Goal: Information Seeking & Learning: Learn about a topic

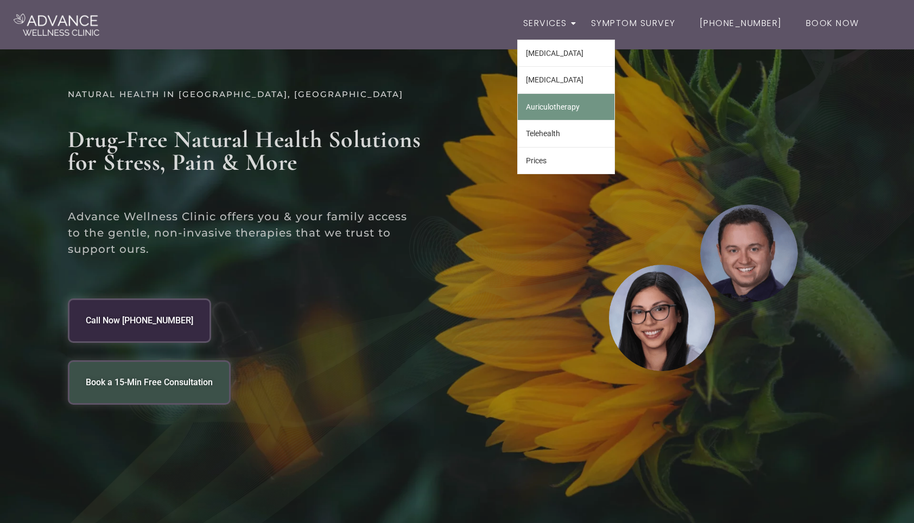
click at [556, 105] on link "Auriculotherapy" at bounding box center [566, 107] width 97 height 26
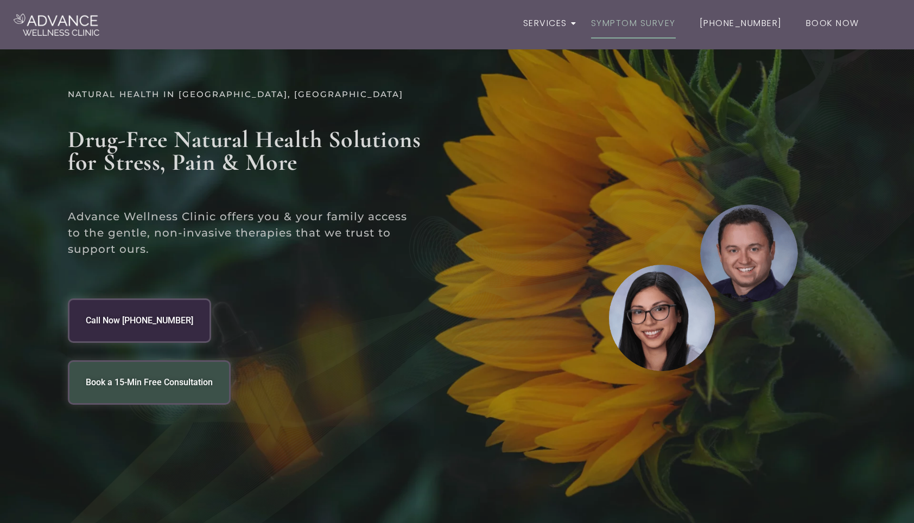
click at [645, 24] on link "Symptom Survey" at bounding box center [633, 23] width 97 height 31
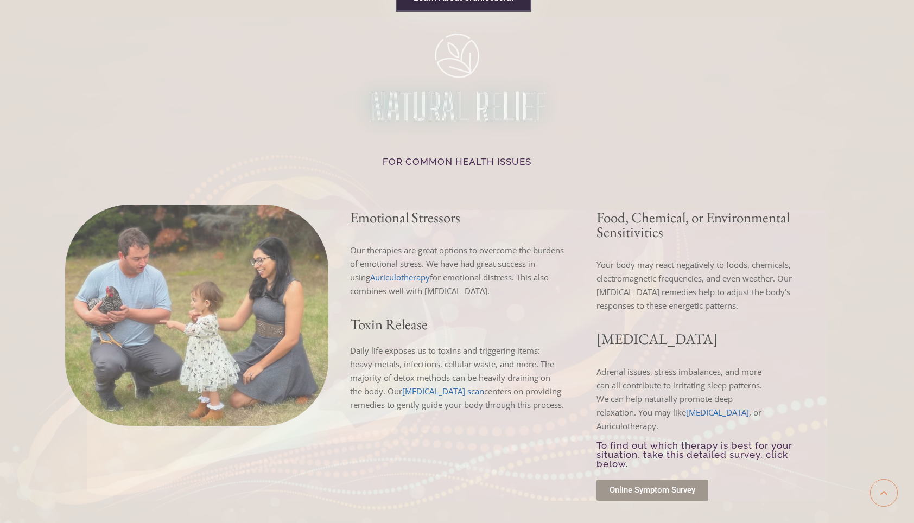
scroll to position [1279, 0]
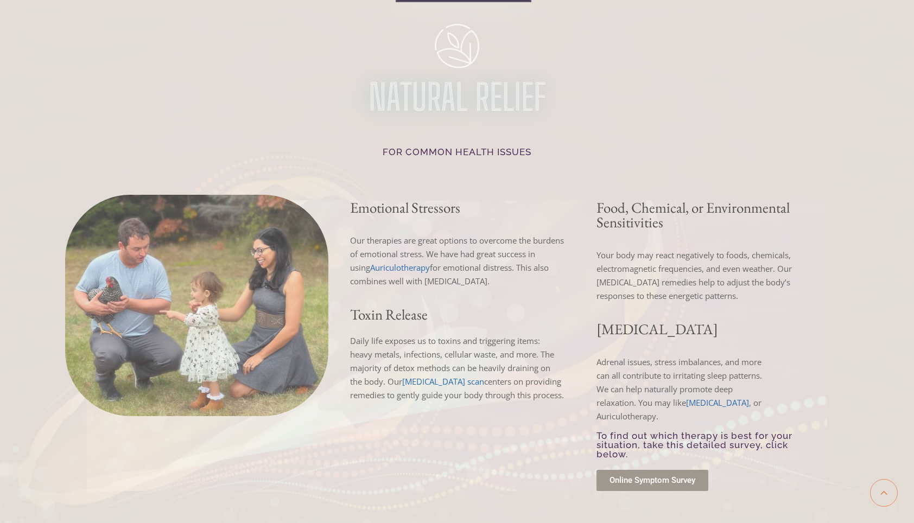
drag, startPoint x: 901, startPoint y: 201, endPoint x: 912, endPoint y: 176, distance: 26.7
click at [912, 176] on div at bounding box center [457, 280] width 914 height 544
drag, startPoint x: 912, startPoint y: 176, endPoint x: 887, endPoint y: 176, distance: 25.0
click at [887, 176] on div at bounding box center [457, 280] width 914 height 544
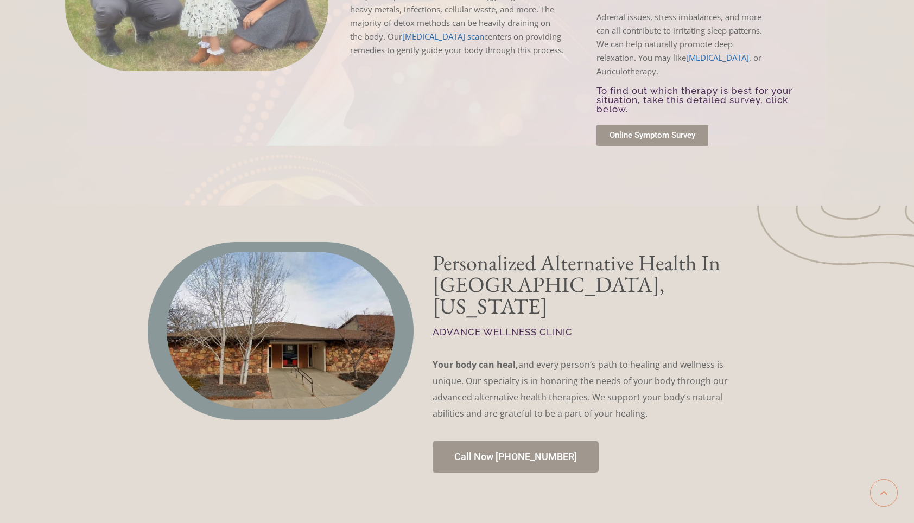
scroll to position [633, 0]
